Goal: Task Accomplishment & Management: Use online tool/utility

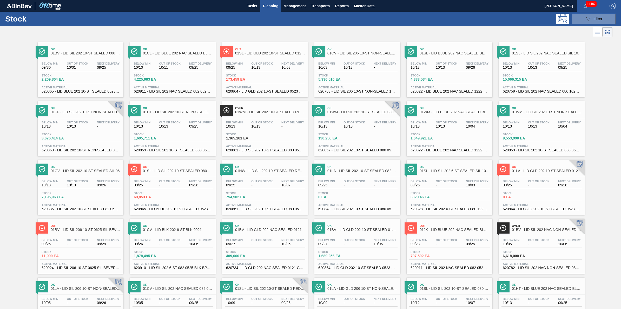
click at [97, 62] on div "Below Min 09/30 Out Of Stock 10/01 Next Delivery 09/25 Stock 2,209,804 EA Activ…" at bounding box center [81, 76] width 86 height 35
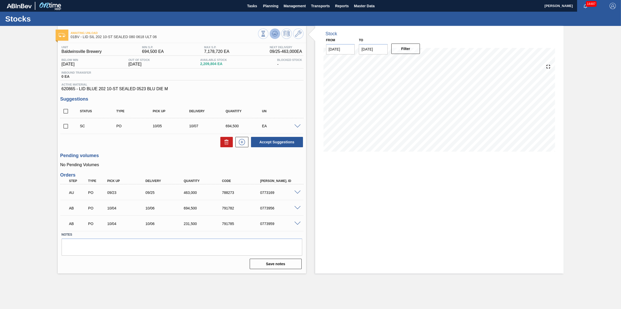
click at [274, 36] on icon at bounding box center [275, 34] width 6 height 6
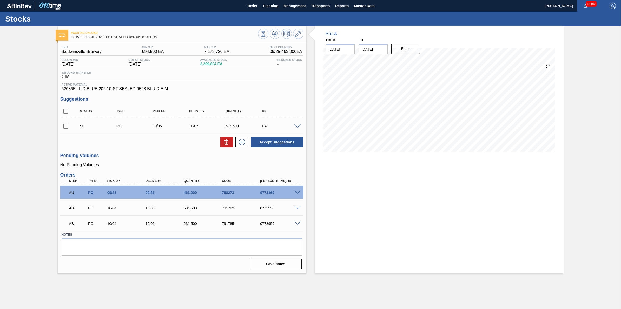
click at [302, 126] on div at bounding box center [298, 126] width 10 height 4
click at [298, 126] on span at bounding box center [297, 127] width 6 height 4
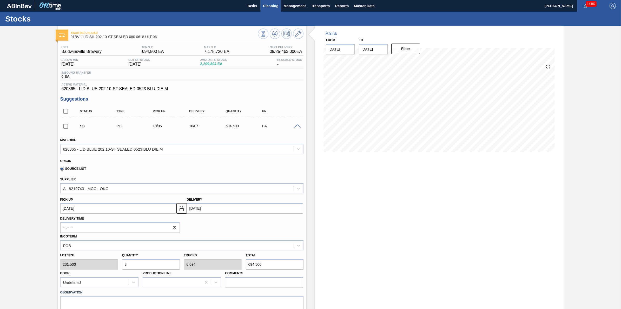
click at [267, 6] on span "Planning" at bounding box center [270, 6] width 15 height 6
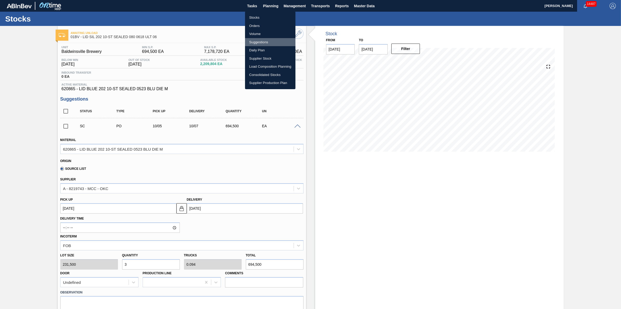
click at [267, 39] on li "Suggestions" at bounding box center [270, 42] width 50 height 8
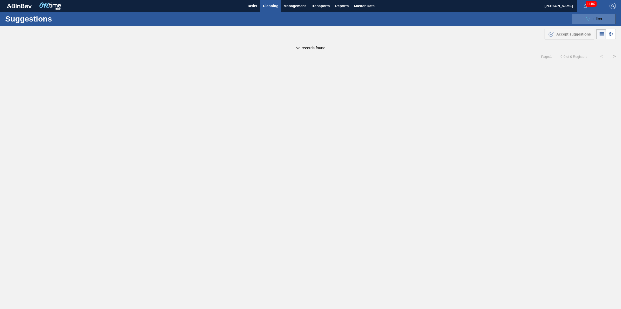
click at [573, 22] on button "089F7B8B-B2A5-4AFE-B5C0-19BA573D28AC Filter" at bounding box center [593, 19] width 44 height 10
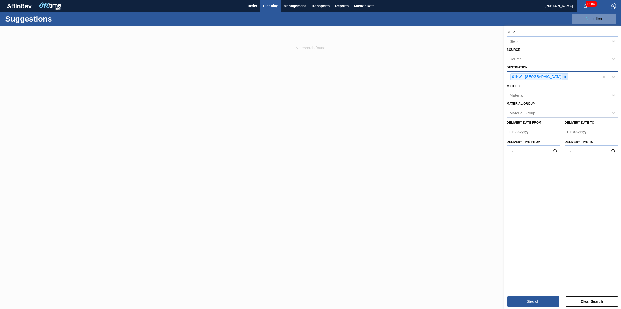
click at [562, 77] on div at bounding box center [565, 77] width 6 height 6
click at [556, 77] on div "Source" at bounding box center [558, 77] width 102 height 8
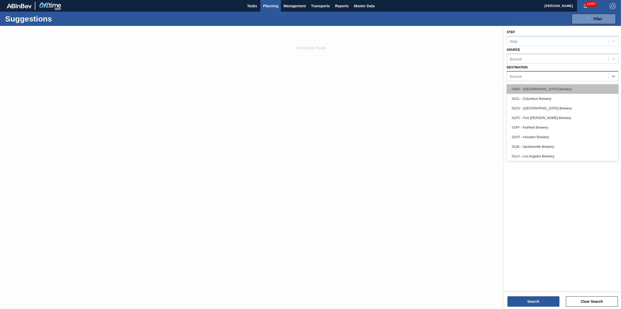
click at [551, 87] on div "01BV - [GEOGRAPHIC_DATA] Brewery" at bounding box center [562, 89] width 112 height 10
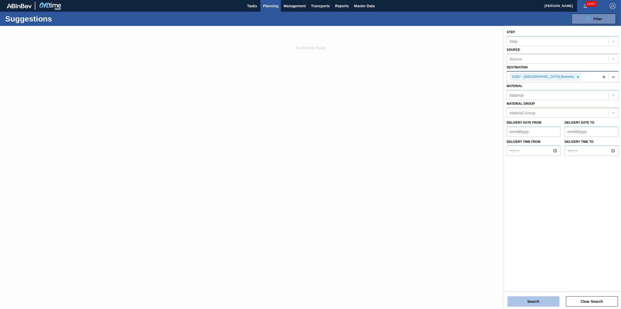
click at [520, 300] on button "Search" at bounding box center [533, 302] width 52 height 10
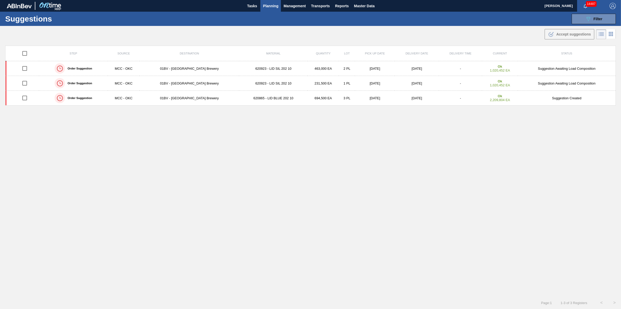
click at [272, 10] on button "Planning" at bounding box center [270, 6] width 21 height 12
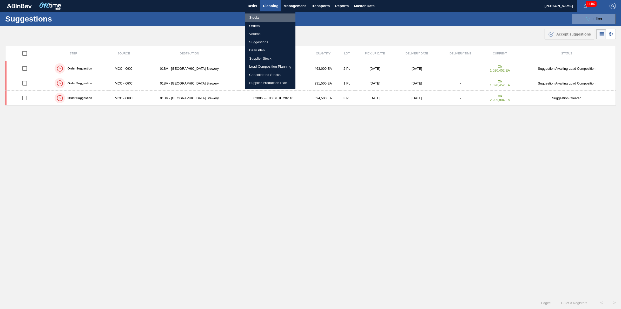
click at [269, 19] on li "Stocks" at bounding box center [270, 18] width 50 height 8
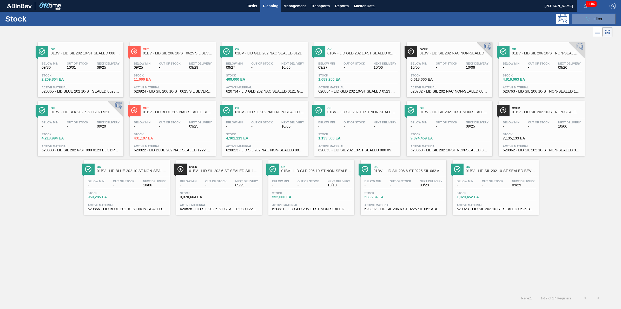
click at [76, 68] on span "10/01" at bounding box center [78, 68] width 22 height 4
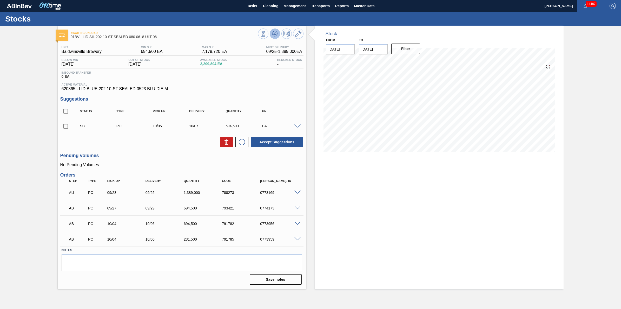
click at [274, 33] on icon at bounding box center [275, 34] width 6 height 6
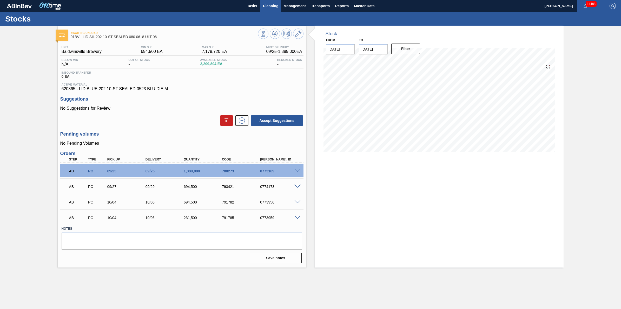
click at [272, 9] on button "Planning" at bounding box center [270, 6] width 21 height 12
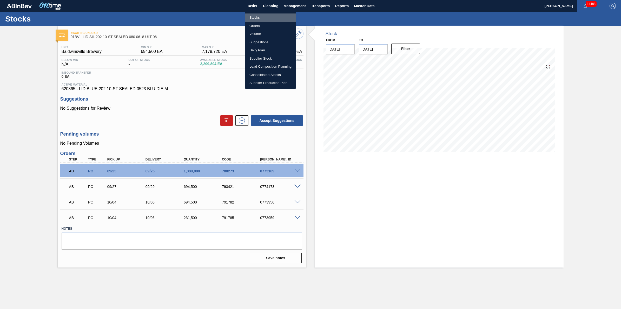
click at [273, 17] on li "Stocks" at bounding box center [270, 18] width 50 height 8
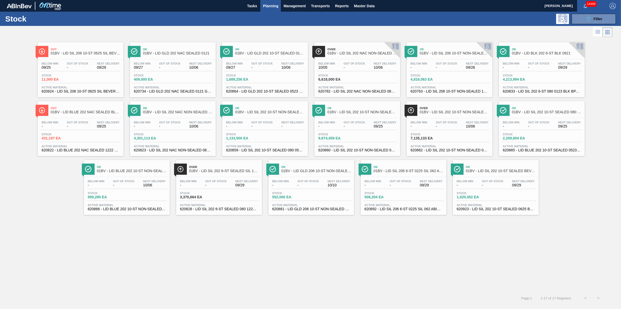
click at [270, 7] on span "Planning" at bounding box center [270, 6] width 15 height 6
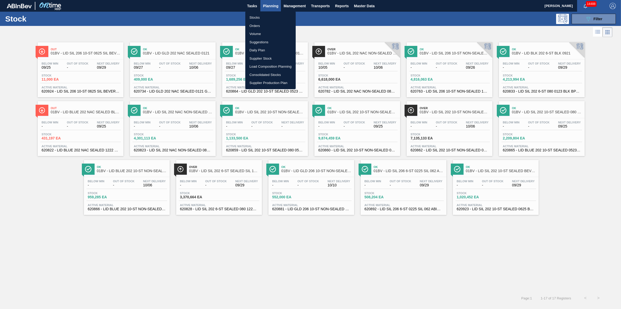
click at [267, 17] on li "Stocks" at bounding box center [270, 18] width 50 height 8
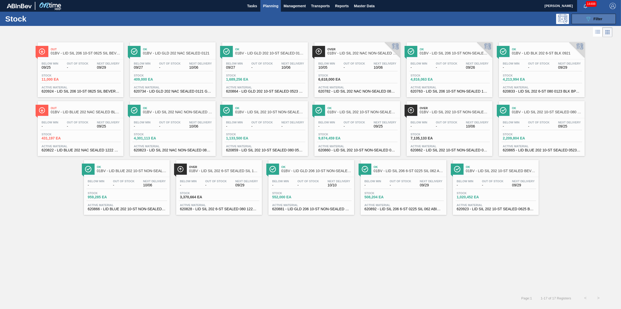
click at [573, 21] on button "089F7B8B-B2A5-4AFE-B5C0-19BA573D28AC Filter" at bounding box center [593, 19] width 44 height 10
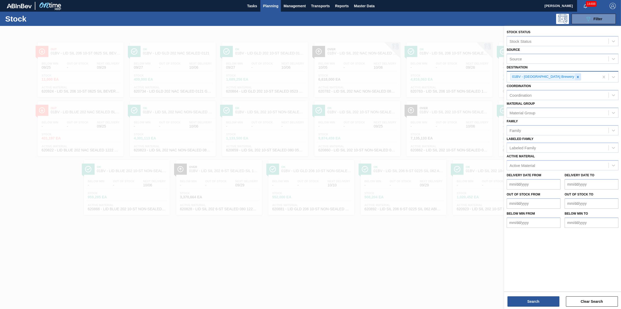
click at [575, 74] on div at bounding box center [578, 77] width 6 height 6
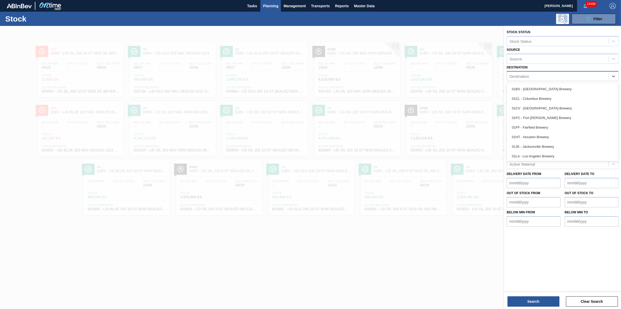
click at [561, 75] on div "Destination" at bounding box center [558, 77] width 102 height 8
click at [545, 115] on div "01LA - Los Angeles Brewery" at bounding box center [562, 117] width 112 height 10
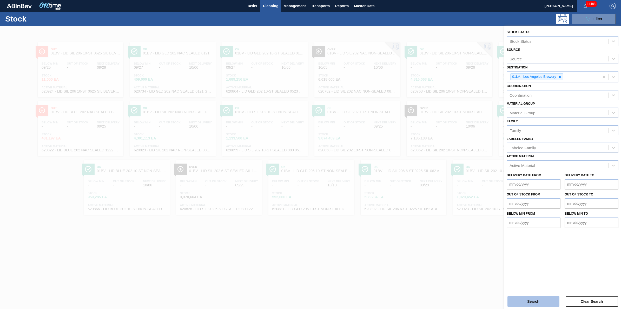
click at [535, 299] on button "Search" at bounding box center [533, 302] width 52 height 10
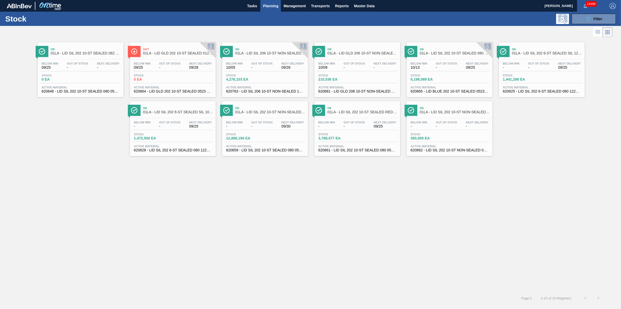
click at [155, 62] on div "Below Min 09/25 Out Of Stock - Next Delivery 09/28 Stock 0 EA Active Material 6…" at bounding box center [173, 76] width 86 height 35
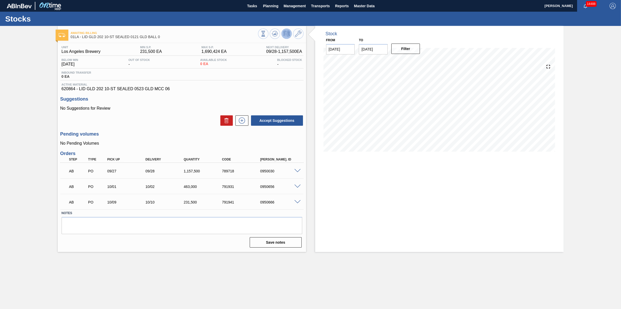
drag, startPoint x: 277, startPoint y: 9, endPoint x: 273, endPoint y: 16, distance: 7.6
click at [277, 9] on button "Planning" at bounding box center [270, 6] width 21 height 12
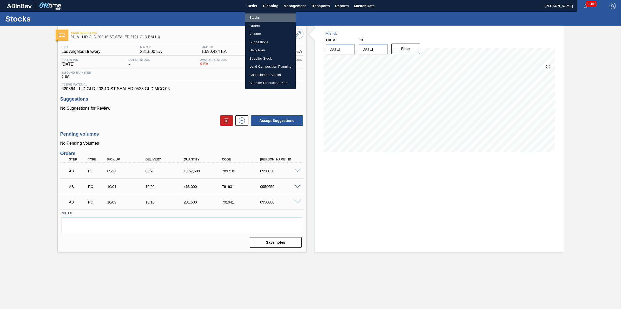
click at [272, 16] on li "Stocks" at bounding box center [270, 18] width 50 height 8
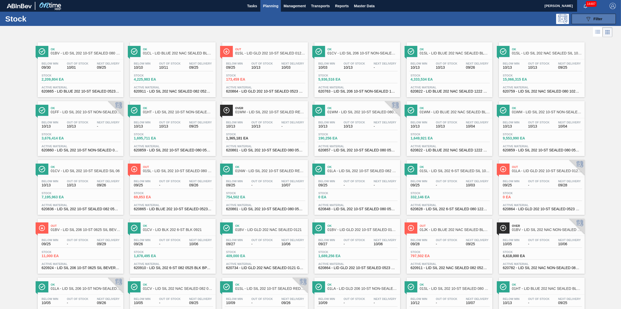
click at [582, 17] on button "089F7B8B-B2A5-4AFE-B5C0-19BA573D28AC Filter" at bounding box center [593, 19] width 44 height 10
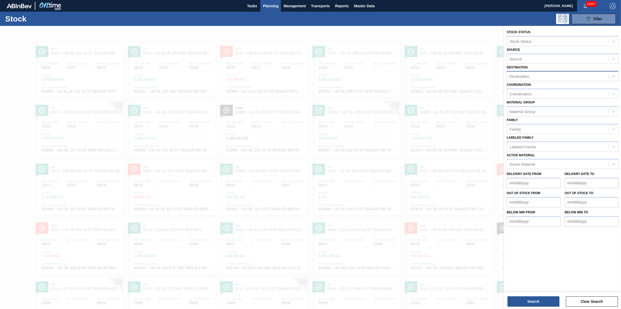
click at [550, 78] on div "Destination" at bounding box center [558, 77] width 102 height 8
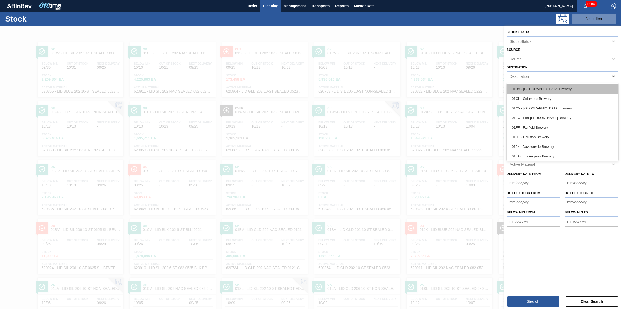
click at [550, 86] on div "01BV - [GEOGRAPHIC_DATA] Brewery" at bounding box center [562, 89] width 112 height 10
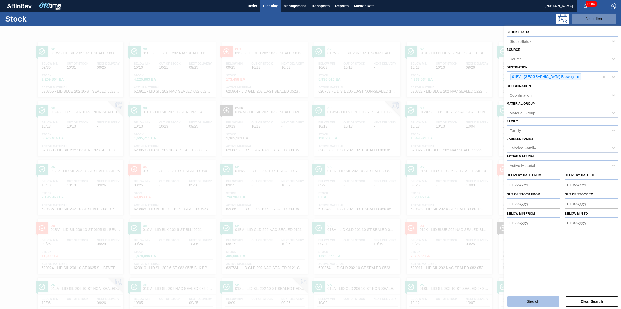
click at [520, 298] on button "Search" at bounding box center [533, 302] width 52 height 10
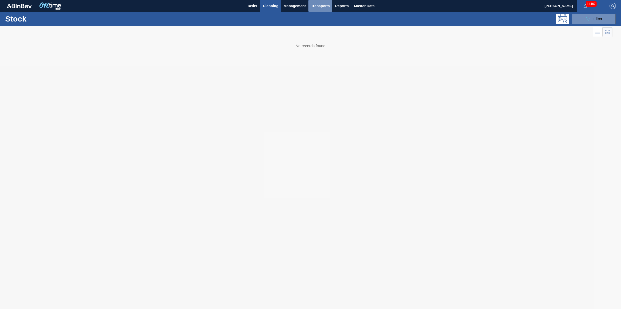
click at [323, 4] on span "Transports" at bounding box center [320, 6] width 19 height 6
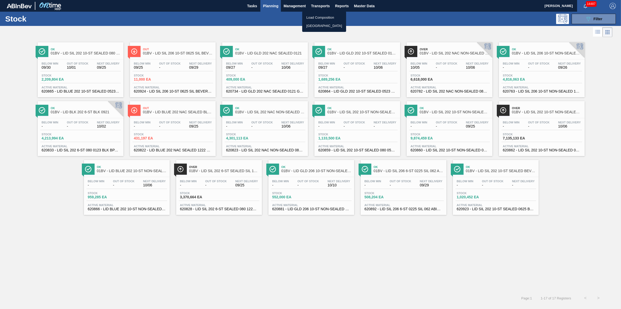
click at [288, 21] on div at bounding box center [310, 154] width 621 height 309
click at [266, 5] on span "Planning" at bounding box center [270, 6] width 15 height 6
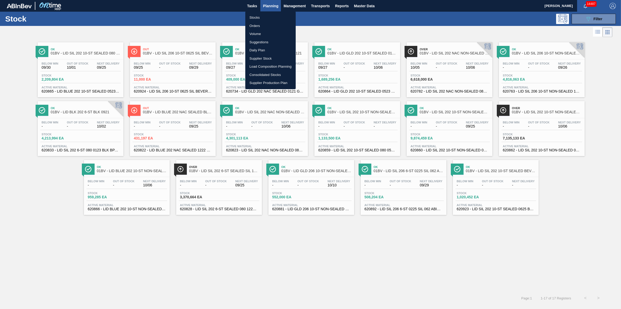
click at [268, 65] on li "Load Composition Planning" at bounding box center [270, 67] width 50 height 8
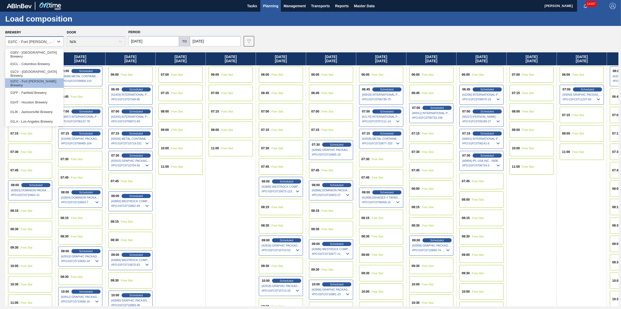
click at [46, 40] on div "01FC - Fort [PERSON_NAME] Brewery" at bounding box center [31, 41] width 46 height 4
click at [42, 56] on div "01BV - [GEOGRAPHIC_DATA] Brewery" at bounding box center [34, 55] width 58 height 10
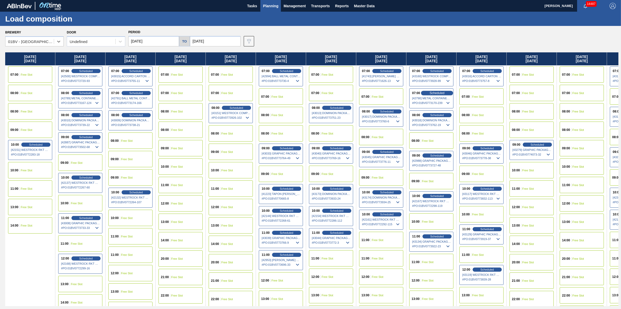
click at [427, 93] on div "Scheduled" at bounding box center [437, 93] width 32 height 5
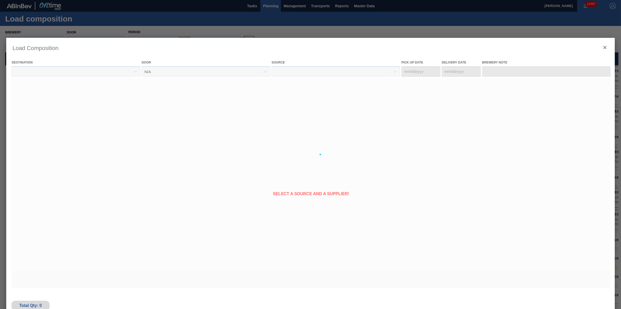
type Date "[DATE]"
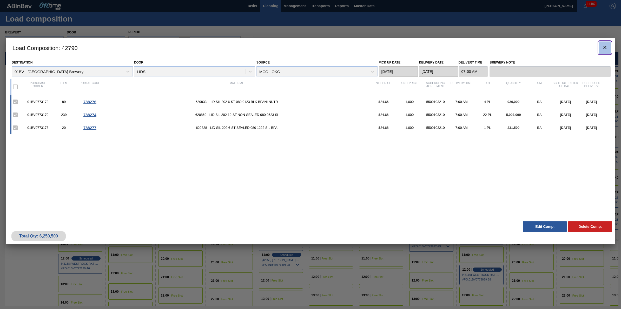
click at [602, 46] on icon "botão de ícone" at bounding box center [604, 47] width 6 height 6
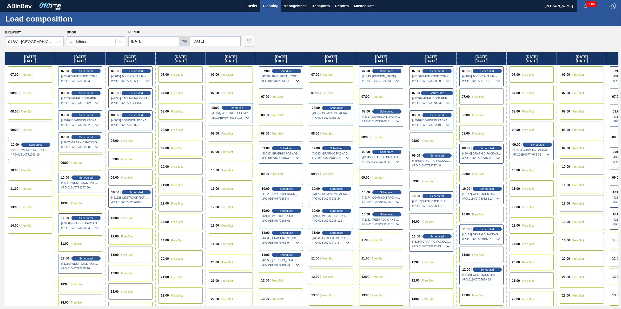
drag, startPoint x: 438, startPoint y: 89, endPoint x: 438, endPoint y: 93, distance: 4.4
click at [438, 90] on div "07:00 Scheduled [42790] METAL CONTAINER CORPORATION - 0008219743 # PO : 01BV077…" at bounding box center [431, 99] width 44 height 20
click at [438, 94] on span "Scheduled" at bounding box center [436, 92] width 15 height 3
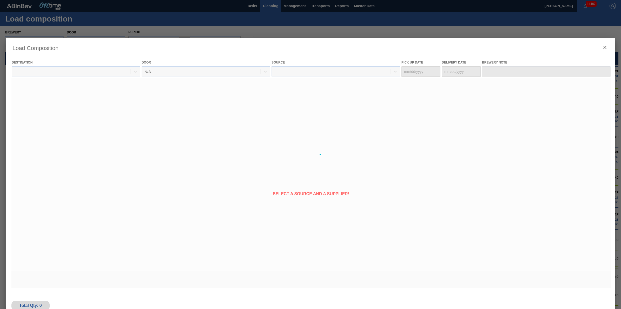
type Date "[DATE]"
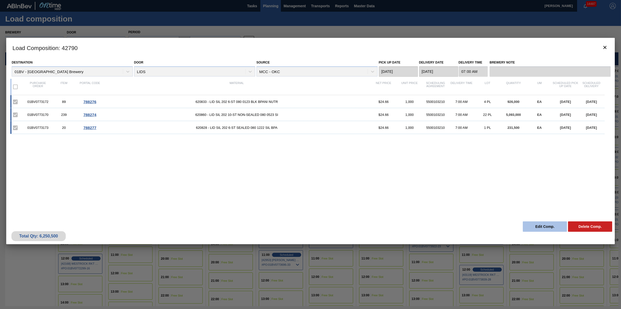
click at [528, 225] on button "Edit Comp." at bounding box center [544, 227] width 44 height 10
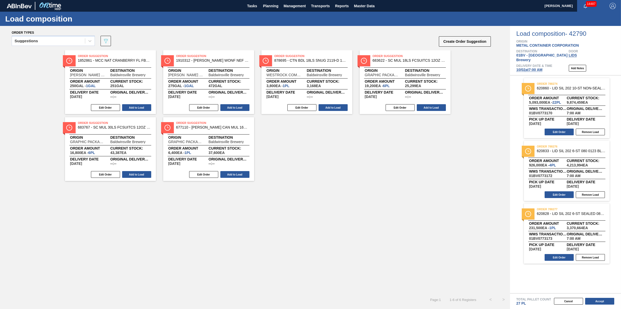
click at [542, 68] on span "[DATE] 7:00 AM" at bounding box center [529, 70] width 26 height 4
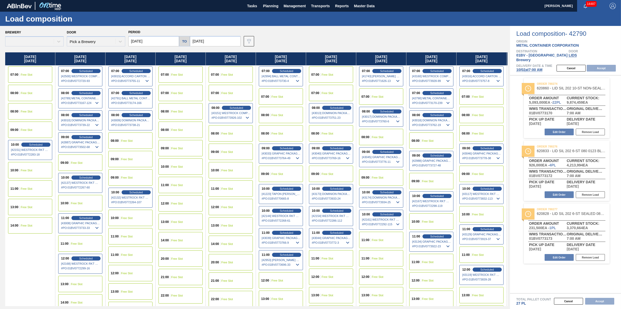
type input "[DATE]"
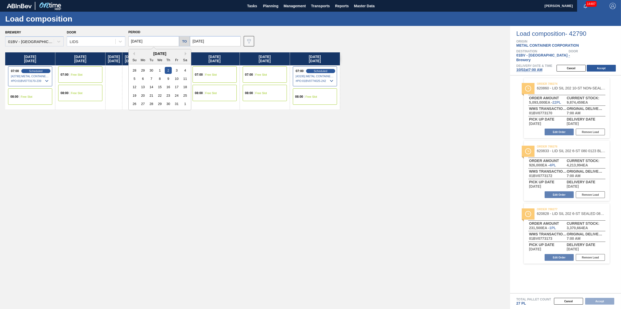
click at [165, 42] on input "[DATE]" at bounding box center [153, 41] width 51 height 10
click at [146, 72] on div "29" at bounding box center [142, 70] width 7 height 7
type input "[DATE]"
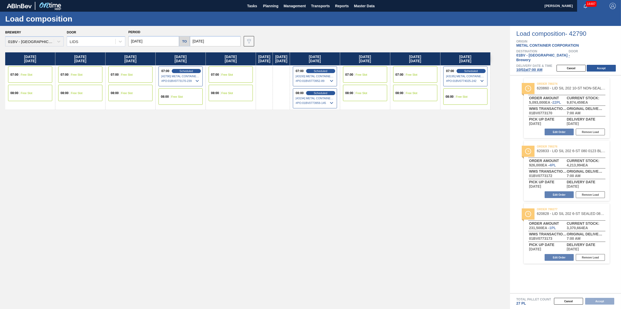
click at [32, 77] on div "07:00 Free Slot" at bounding box center [30, 74] width 44 height 16
click at [608, 66] on button "Accept" at bounding box center [600, 68] width 29 height 7
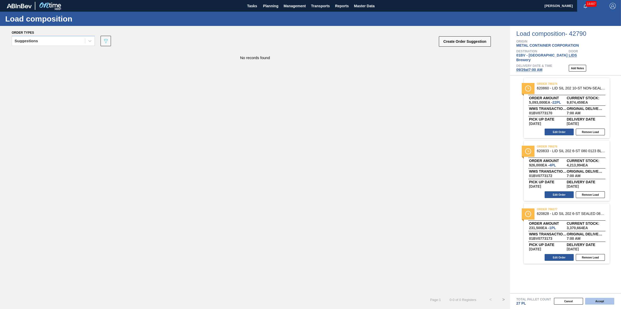
click at [586, 301] on button "Accept" at bounding box center [599, 301] width 29 height 7
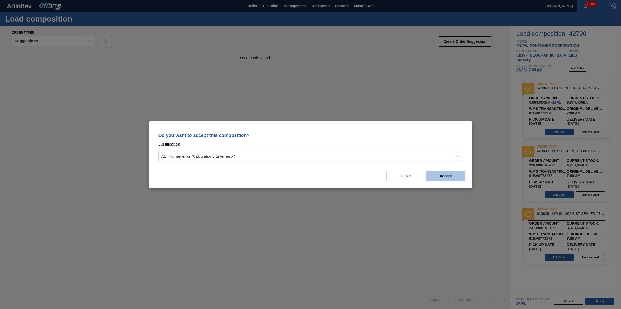
click at [446, 178] on button "Accept" at bounding box center [445, 176] width 39 height 10
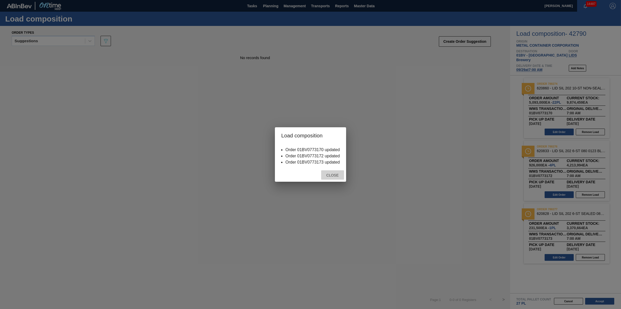
click at [334, 173] on div "Close" at bounding box center [332, 176] width 23 height 10
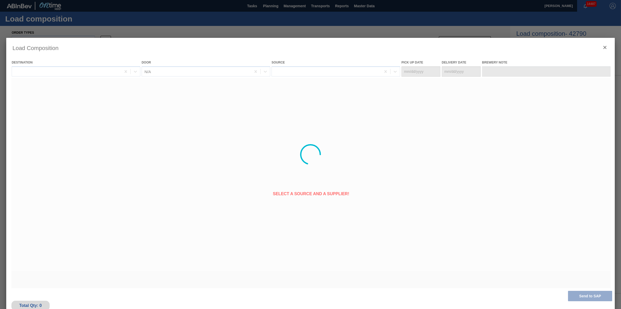
type Date "[DATE]"
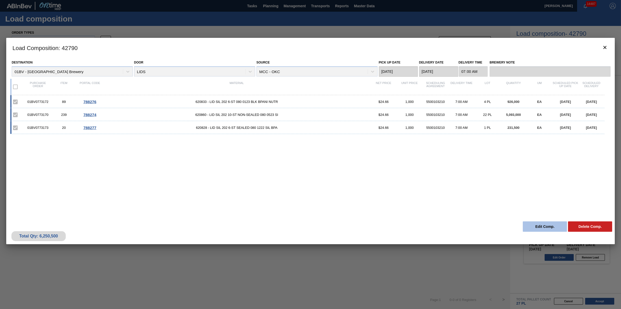
click at [532, 226] on button "Edit Comp." at bounding box center [544, 227] width 44 height 10
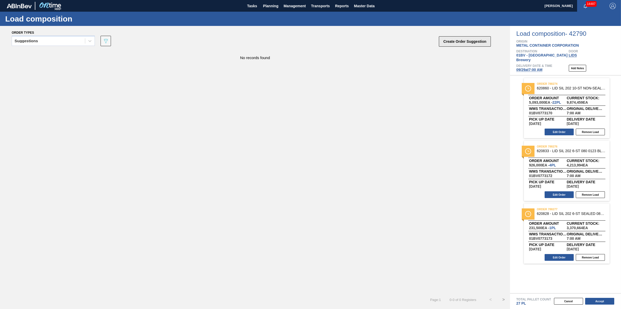
click at [456, 39] on button "Create Order Suggestion" at bounding box center [465, 41] width 52 height 10
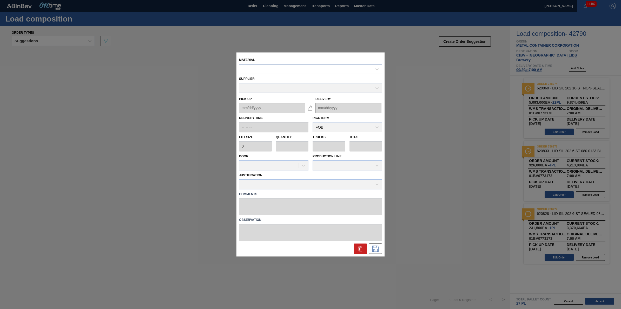
click at [368, 66] on div at bounding box center [305, 69] width 133 height 8
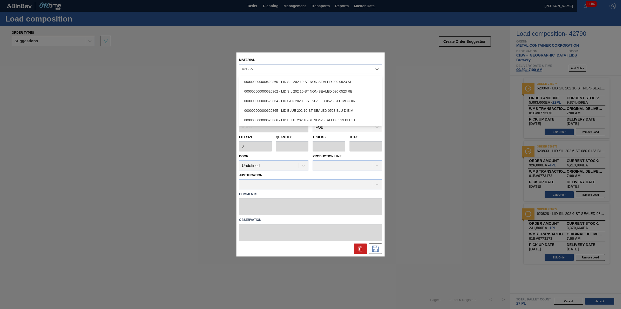
type input "620865"
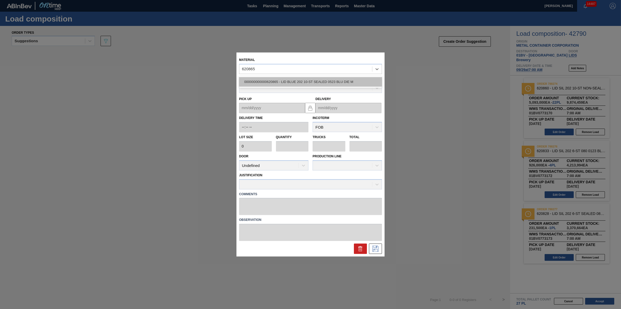
click at [329, 86] on div "000000000000620865 - LID BLUE 202 10-ST SEALED 0523 BLU DIE M" at bounding box center [310, 82] width 143 height 10
type input "231,500"
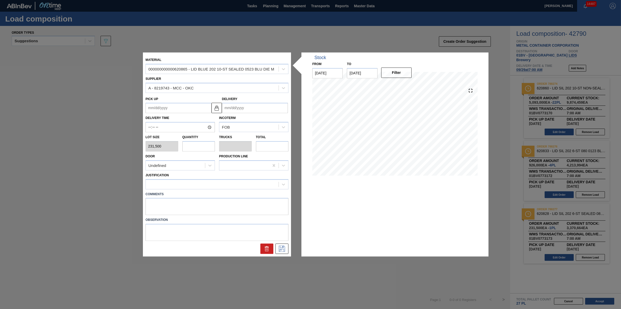
click at [197, 150] on input "text" at bounding box center [198, 146] width 33 height 10
type input "3"
type input "0.094"
type input "694,500"
type input "3"
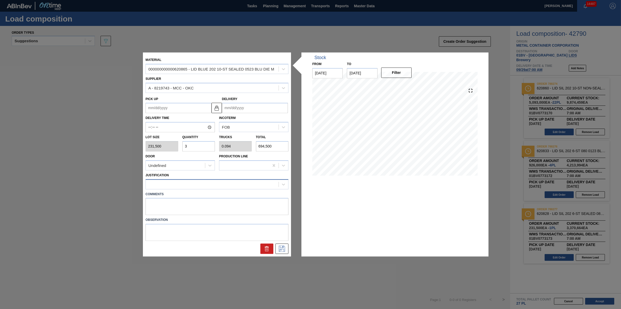
click at [200, 186] on div at bounding box center [212, 185] width 133 height 8
type input "other"
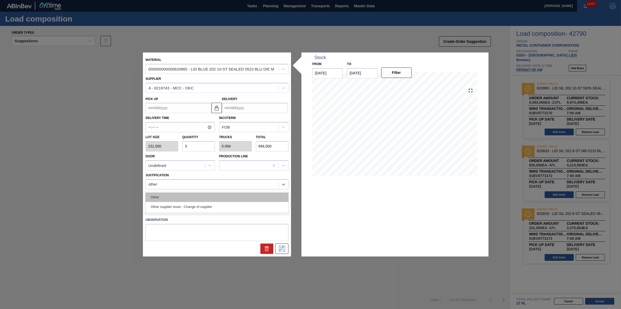
click at [199, 193] on div "Other" at bounding box center [216, 198] width 143 height 10
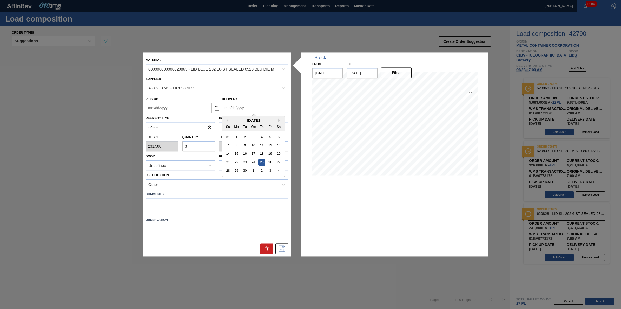
click at [259, 113] on input "Delivery" at bounding box center [255, 108] width 66 height 10
click at [281, 172] on div "4" at bounding box center [278, 170] width 7 height 7
type up "[DATE]"
type input "[DATE]"
click at [284, 253] on button at bounding box center [281, 249] width 13 height 10
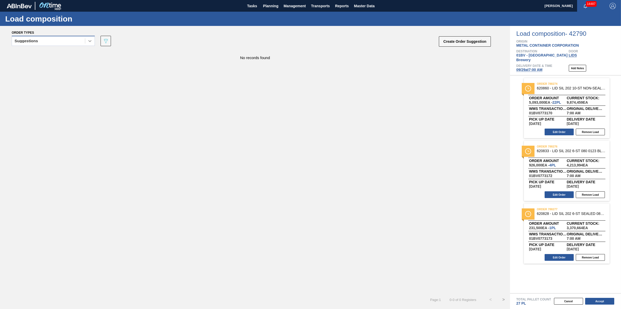
click at [87, 39] on icon at bounding box center [89, 40] width 5 height 5
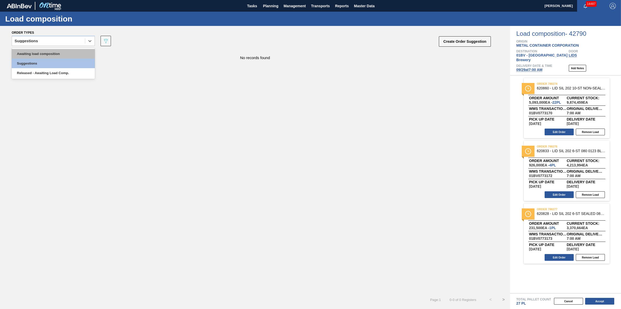
click at [79, 54] on div "Awaiting load composition" at bounding box center [53, 54] width 83 height 10
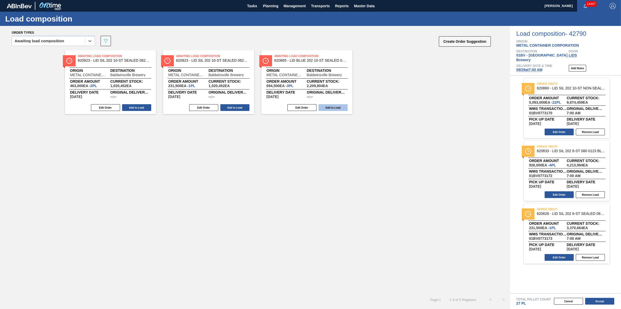
click at [335, 107] on button "Add to Load" at bounding box center [332, 107] width 29 height 7
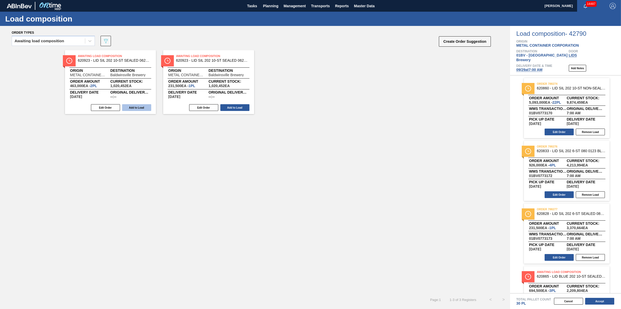
click at [150, 108] on button "Add to Load" at bounding box center [136, 107] width 29 height 7
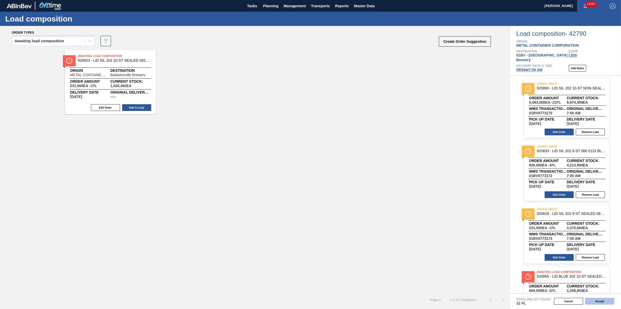
click at [597, 300] on button "Accept" at bounding box center [599, 301] width 29 height 7
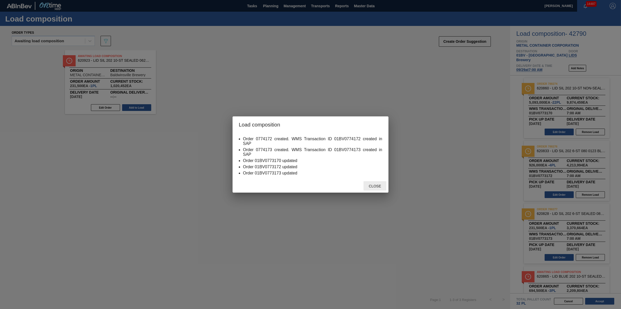
click at [379, 185] on span "Close" at bounding box center [374, 186] width 21 height 4
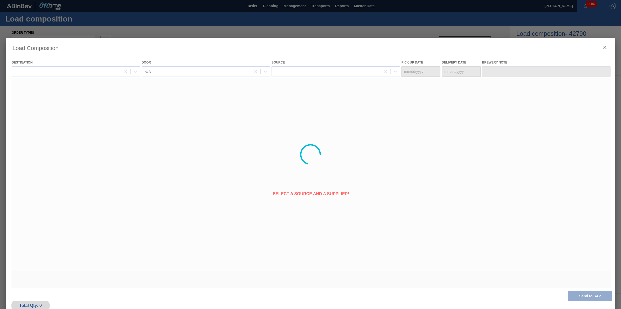
type Date "[DATE]"
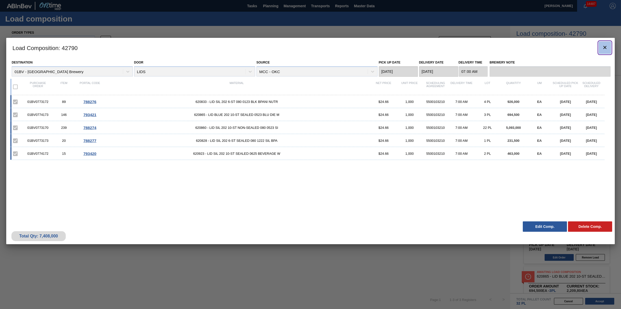
click at [604, 46] on icon "botão de ícone" at bounding box center [604, 47] width 6 height 6
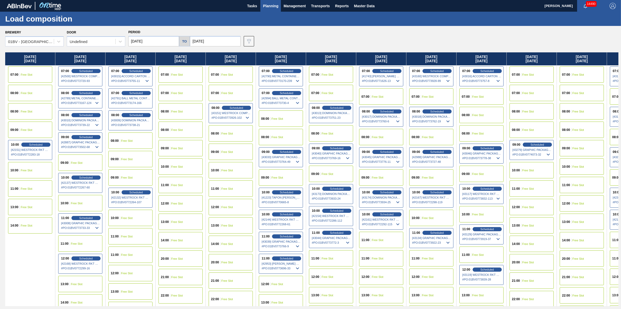
click at [64, 40] on div "Brewery 01BV - [GEOGRAPHIC_DATA] Brewery Door Undefined Period [DATE] to [DATE]…" at bounding box center [311, 38] width 613 height 18
click at [52, 48] on div "Brewery 01BV - [GEOGRAPHIC_DATA] Brewery Door Undefined Period [DATE] to [DATE]…" at bounding box center [310, 167] width 621 height 283
click at [45, 41] on div "01BV - [GEOGRAPHIC_DATA] Brewery" at bounding box center [31, 41] width 46 height 4
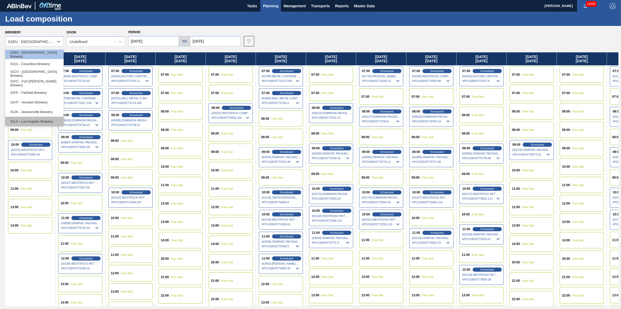
scroll to position [39, 0]
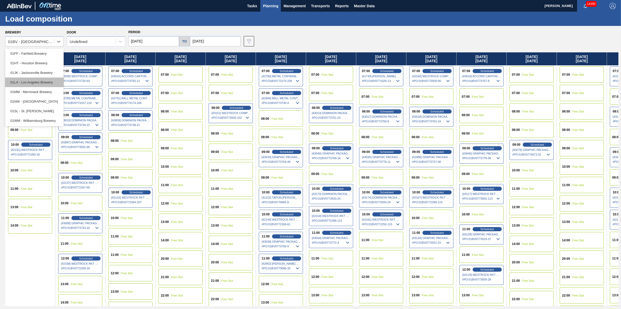
click at [49, 82] on div "01LA - Los Angeles Brewery" at bounding box center [34, 83] width 58 height 10
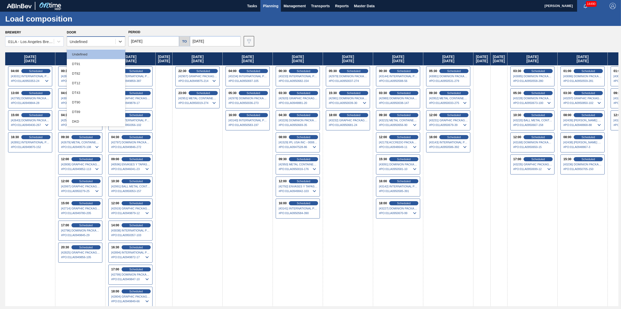
click at [113, 44] on div "Undefined" at bounding box center [91, 42] width 48 height 8
click at [100, 93] on div "DT43" at bounding box center [96, 93] width 58 height 10
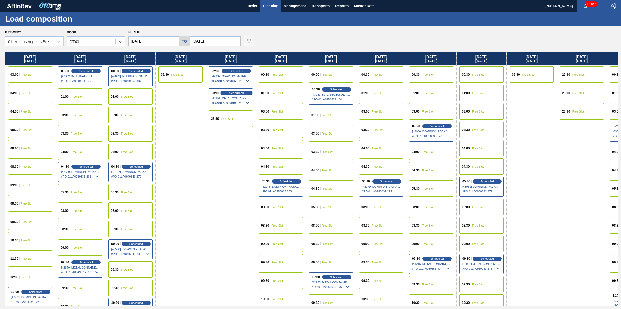
click at [242, 94] on span "Scheduled" at bounding box center [236, 92] width 15 height 3
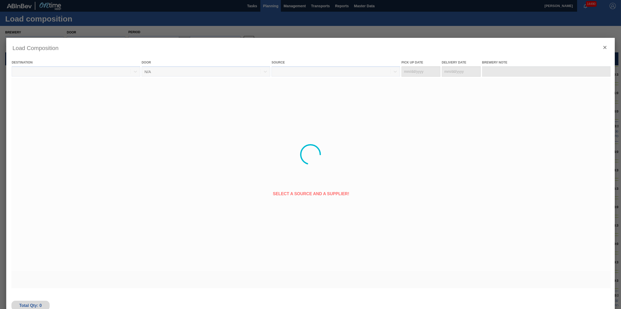
type Date "[DATE]"
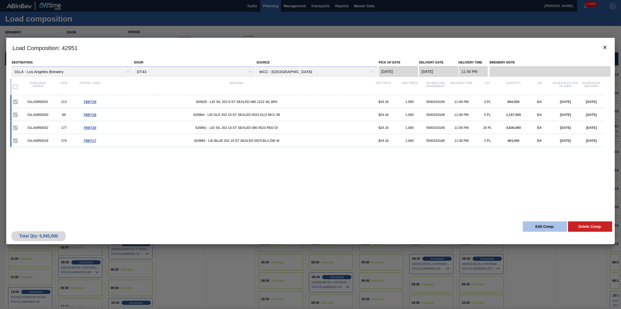
click at [531, 223] on button "Edit Comp." at bounding box center [544, 227] width 44 height 10
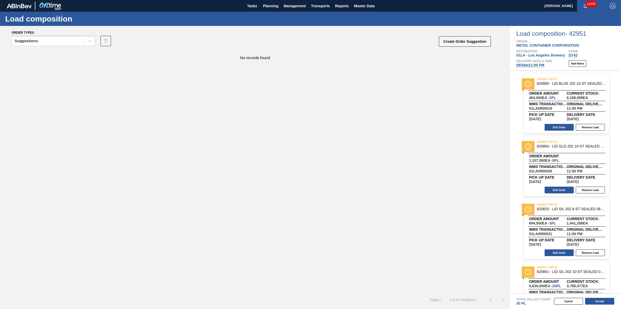
click at [530, 67] on span "[DATE] 11:00 PM" at bounding box center [530, 65] width 28 height 4
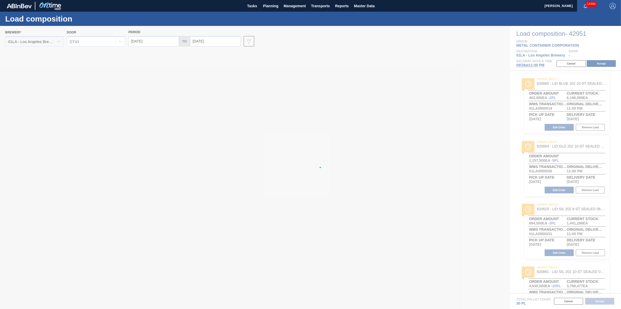
type input "[DATE]"
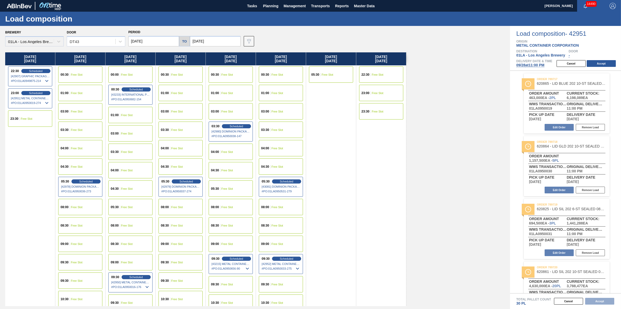
click at [157, 43] on input "[DATE]" at bounding box center [153, 41] width 51 height 10
click at [183, 95] on div "27" at bounding box center [184, 95] width 7 height 7
type input "[DATE]"
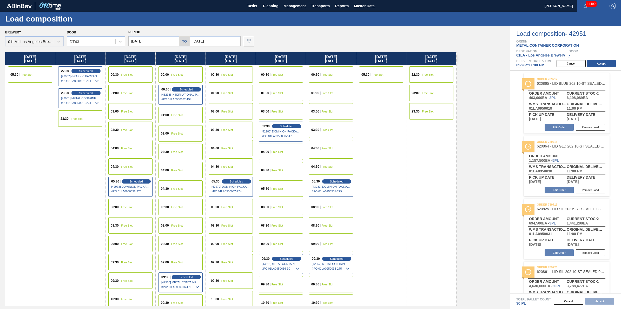
click at [26, 73] on span "Free Slot" at bounding box center [27, 74] width 12 height 3
click at [605, 65] on button "Accept" at bounding box center [600, 63] width 29 height 7
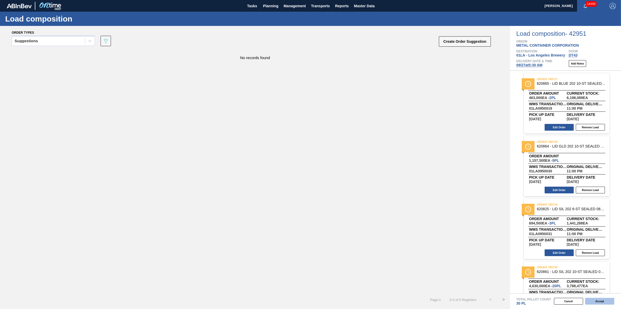
click at [600, 303] on button "Accept" at bounding box center [599, 301] width 29 height 7
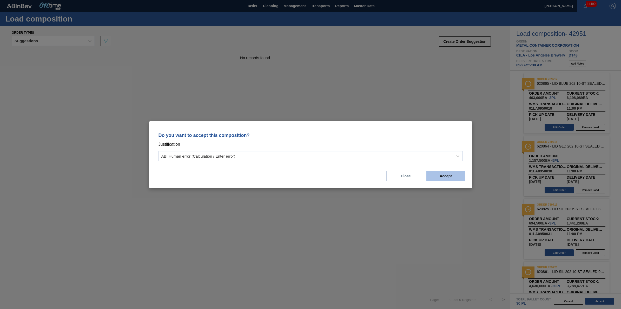
click at [455, 174] on button "Accept" at bounding box center [445, 176] width 39 height 10
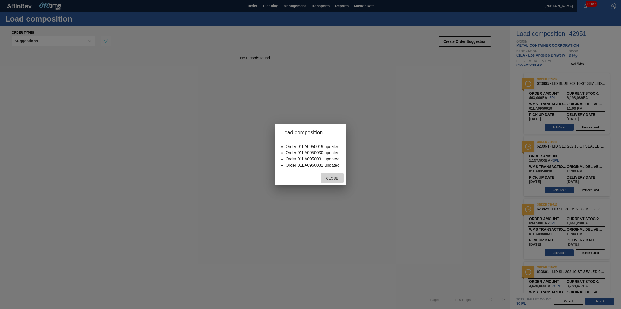
click at [337, 179] on span "Close" at bounding box center [332, 179] width 21 height 4
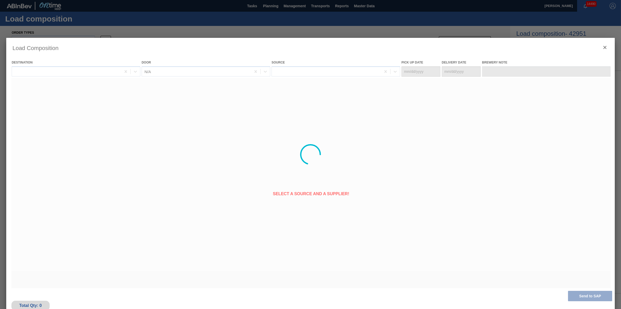
type Date "[DATE]"
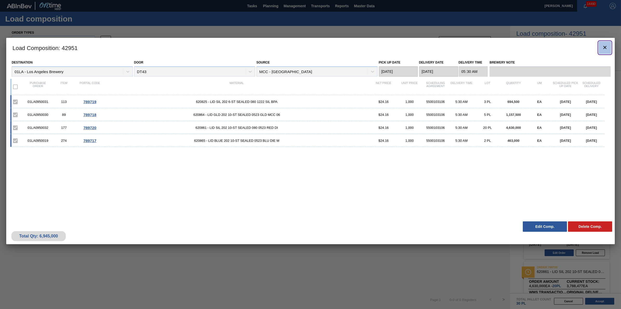
click at [601, 43] on button "botão de ícone" at bounding box center [604, 48] width 12 height 12
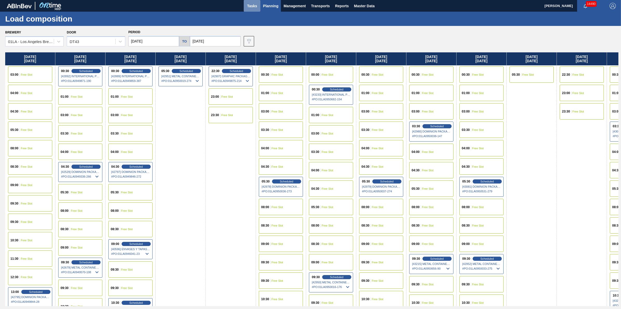
click at [251, 5] on span "Tasks" at bounding box center [251, 6] width 11 height 6
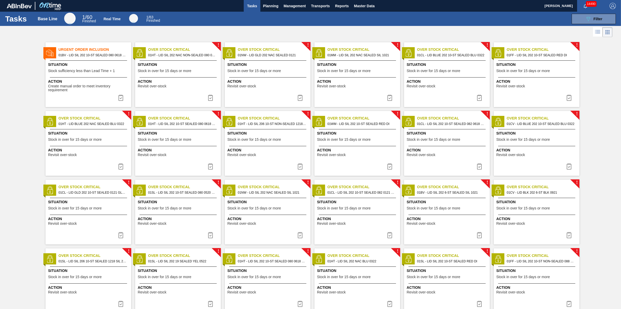
click at [94, 81] on span "Action" at bounding box center [89, 81] width 82 height 5
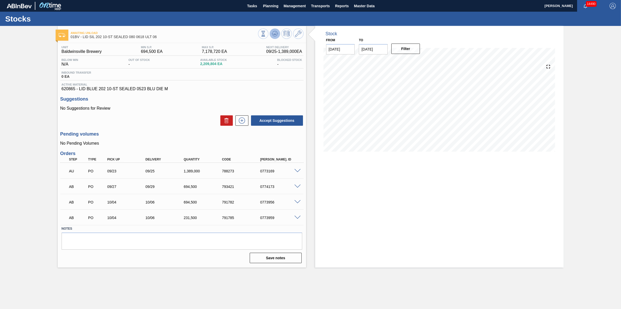
click at [273, 33] on icon at bounding box center [275, 34] width 6 height 6
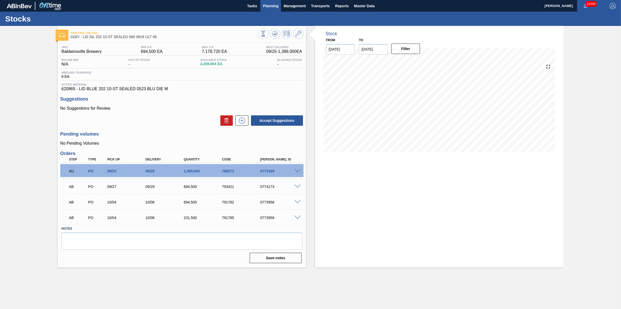
click at [275, 8] on span "Planning" at bounding box center [270, 6] width 15 height 6
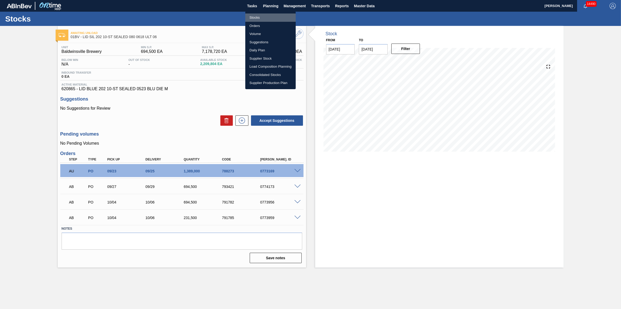
click at [275, 14] on li "Stocks" at bounding box center [270, 18] width 50 height 8
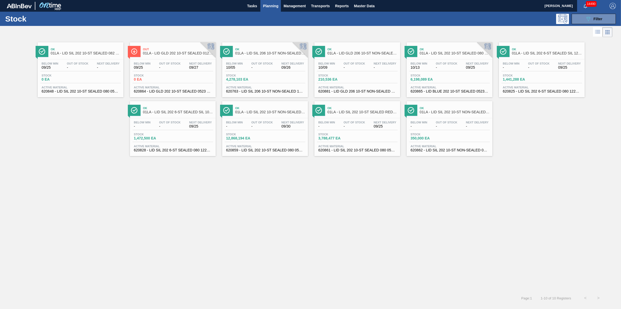
click at [254, 12] on div "Stock 089F7B8B-B2A5-4AFE-B5C0-19BA573D28AC Filter" at bounding box center [310, 19] width 621 height 14
click at [253, 7] on span "Tasks" at bounding box center [251, 6] width 11 height 6
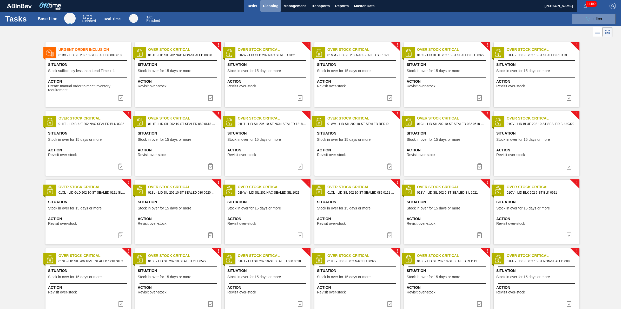
click at [267, 10] on button "Planning" at bounding box center [270, 6] width 21 height 12
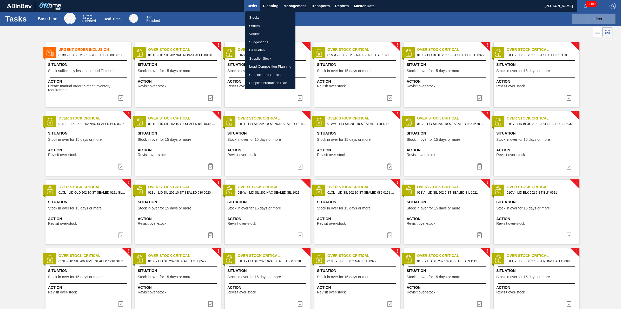
click at [266, 16] on li "Stocks" at bounding box center [270, 18] width 50 height 8
